Goal: Navigation & Orientation: Find specific page/section

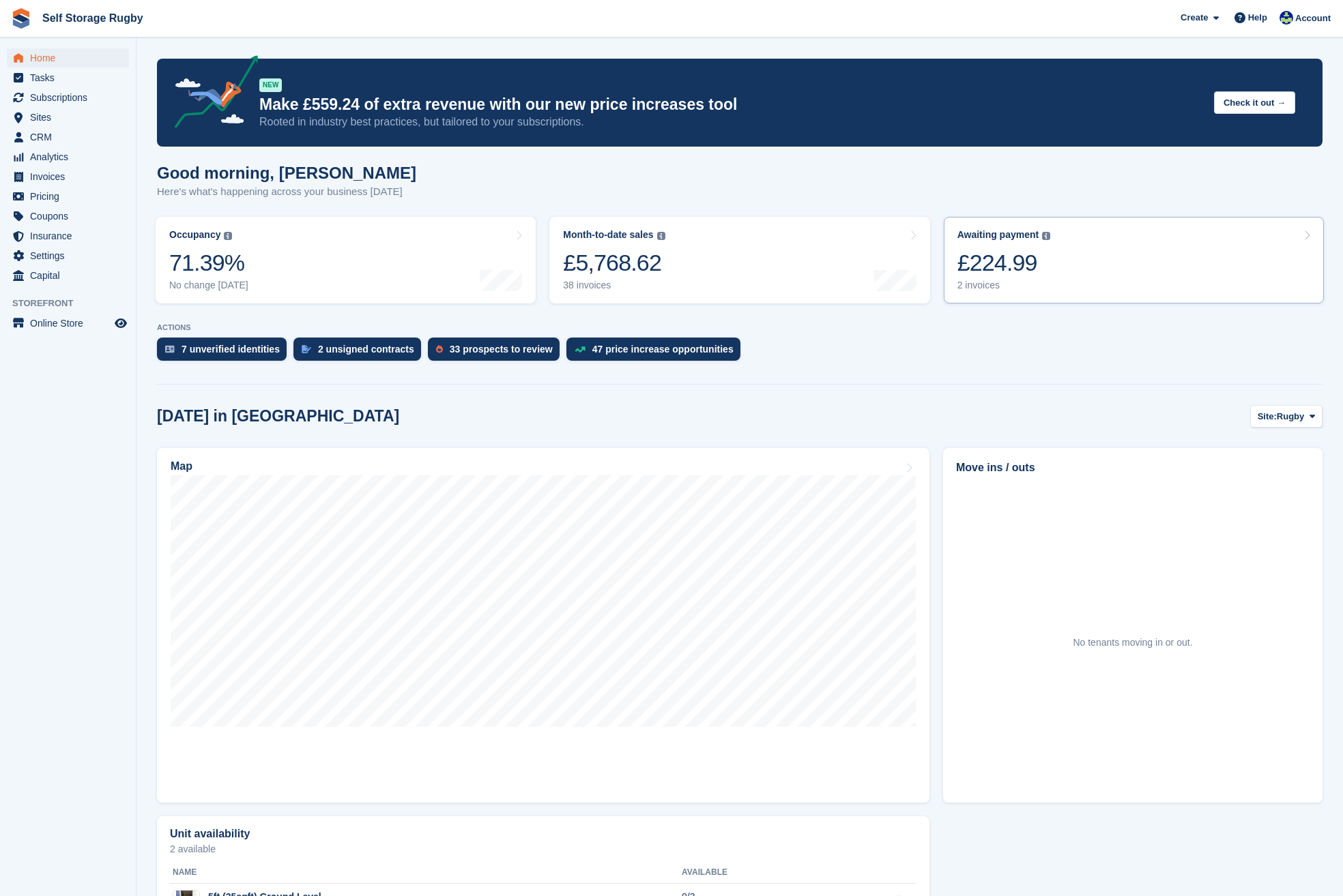
click at [1089, 278] on link "Awaiting payment The total outstanding balance on all open invoices. £224.99 2 …" at bounding box center [1134, 260] width 380 height 87
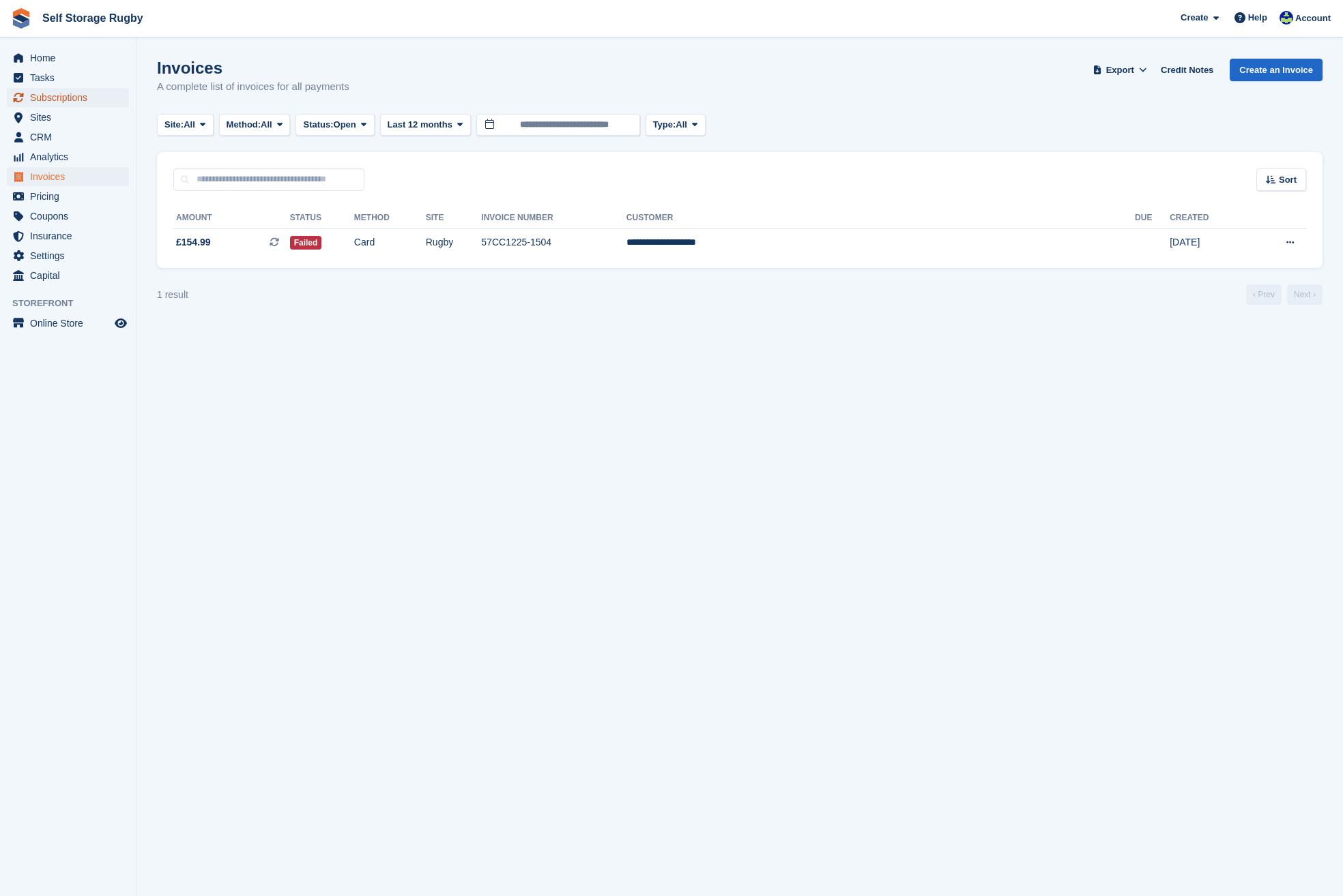
click at [62, 103] on span "Subscriptions" at bounding box center [71, 97] width 82 height 19
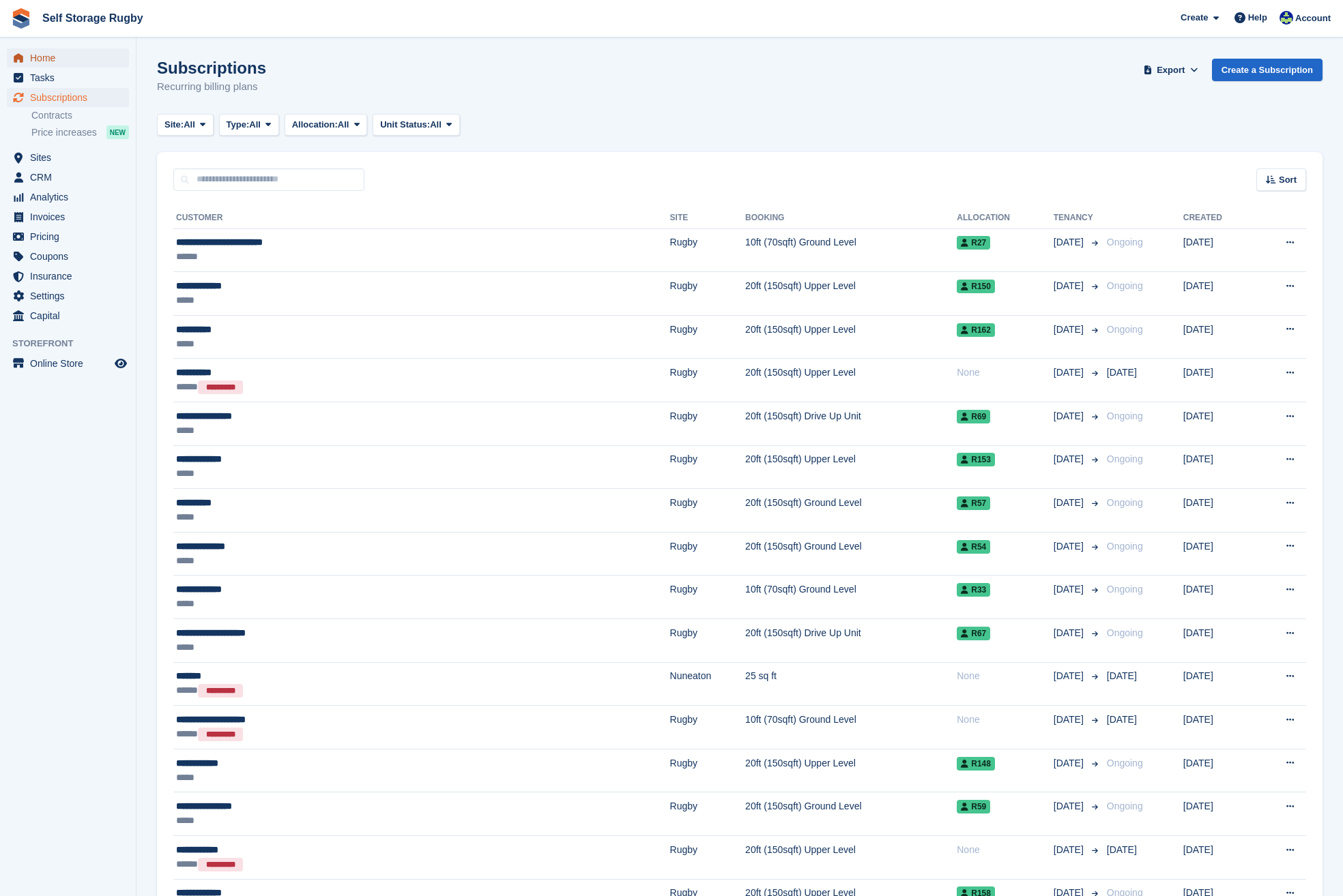
click at [48, 61] on span "Home" at bounding box center [71, 58] width 82 height 19
